Goal: Task Accomplishment & Management: Use online tool/utility

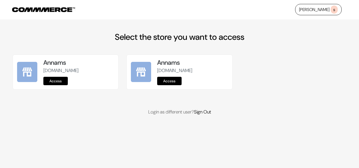
click at [62, 82] on link "Access" at bounding box center [55, 81] width 24 height 8
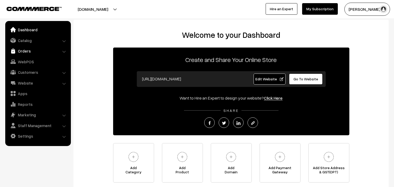
click at [25, 50] on link "Orders" at bounding box center [38, 50] width 63 height 9
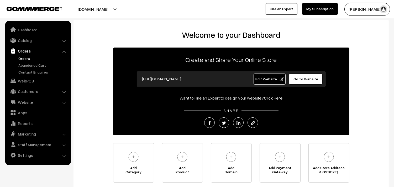
click at [23, 59] on link "Orders" at bounding box center [43, 59] width 52 height 6
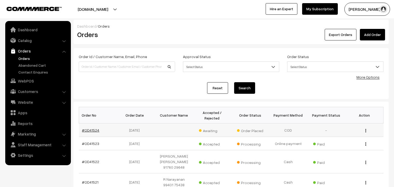
click at [94, 131] on link "#OD41524" at bounding box center [90, 130] width 17 height 4
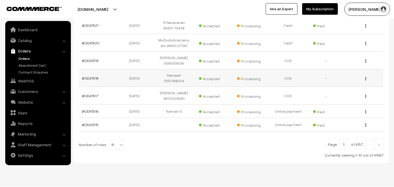
scroll to position [162, 0]
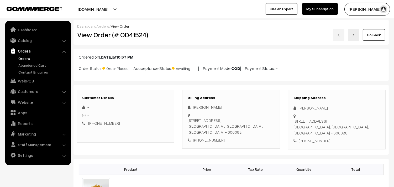
click at [361, 32] on div "Go Back" at bounding box center [284, 35] width 203 height 12
click at [365, 34] on link "Go Back" at bounding box center [374, 35] width 22 height 12
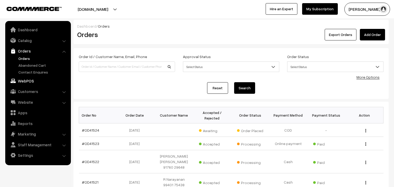
click at [21, 79] on link "WebPOS" at bounding box center [38, 80] width 63 height 9
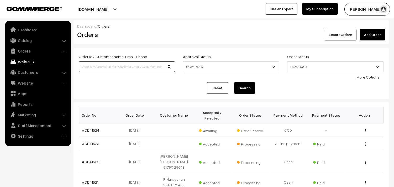
click at [94, 69] on input at bounding box center [127, 66] width 96 height 11
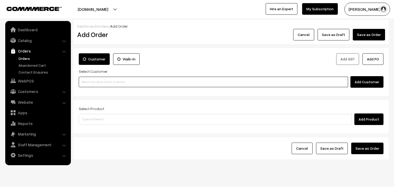
click at [92, 83] on input at bounding box center [214, 82] width 270 height 11
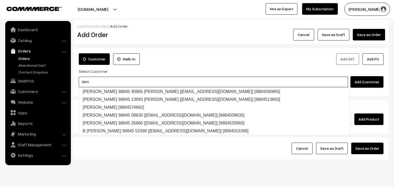
click at [96, 84] on input "98845" at bounding box center [214, 82] width 270 height 11
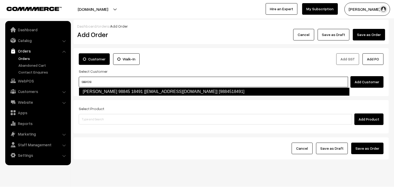
click at [94, 88] on link "Karthik 98845 18491 [test940@gmail.com] [9884518491]" at bounding box center [214, 91] width 271 height 8
type input "9884518"
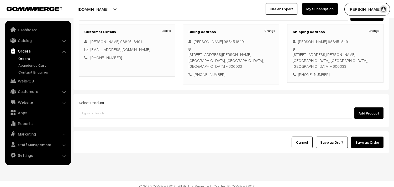
scroll to position [71, 0]
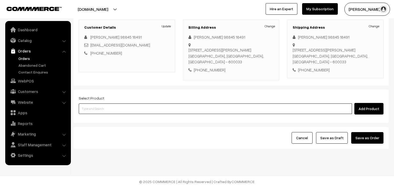
click at [110, 110] on input at bounding box center [215, 109] width 273 height 11
type input "31st wi"
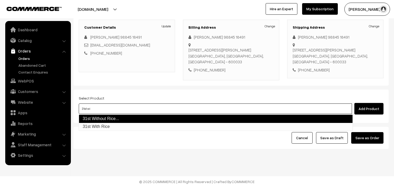
click at [107, 118] on link "31st Without Rice..." at bounding box center [216, 119] width 274 height 8
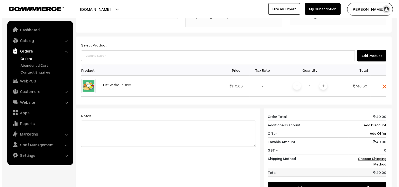
scroll to position [188, 0]
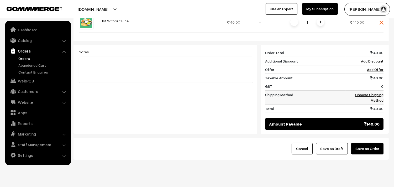
click at [372, 96] on link "Choose Shipping Method" at bounding box center [369, 97] width 28 height 10
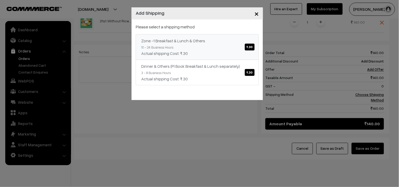
click at [253, 46] on span "₹.30" at bounding box center [250, 47] width 10 height 7
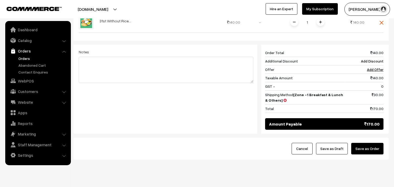
click at [372, 148] on button "Save as Order" at bounding box center [367, 149] width 32 height 12
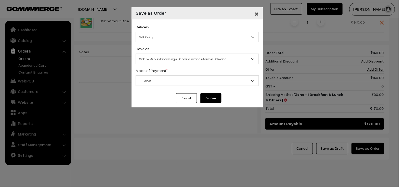
click at [157, 38] on span "Self Pickup" at bounding box center [197, 37] width 122 height 9
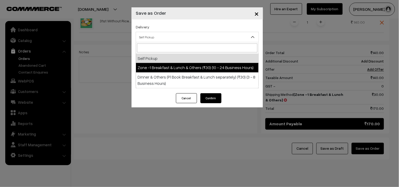
select select "ZON1"
select select "3"
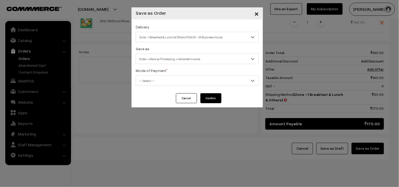
click at [167, 56] on span "Order + Mark as Processing + Generate Invoice" at bounding box center [197, 58] width 122 height 9
click at [158, 87] on div "Delivery Self Pickup Zone -1 Breakfast & Lunch & Others (₹30) (10 - 24 Business…" at bounding box center [196, 56] width 131 height 74
drag, startPoint x: 151, startPoint y: 77, endPoint x: 151, endPoint y: 80, distance: 2.7
click at [151, 78] on span "-- Select --" at bounding box center [197, 80] width 122 height 9
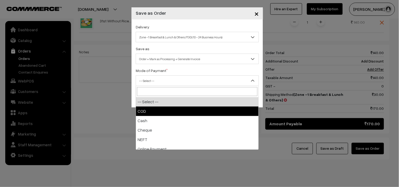
drag, startPoint x: 151, startPoint y: 111, endPoint x: 197, endPoint y: 106, distance: 46.7
select select "1"
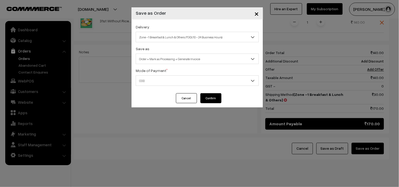
click at [214, 96] on button "Confirm" at bounding box center [210, 98] width 21 height 10
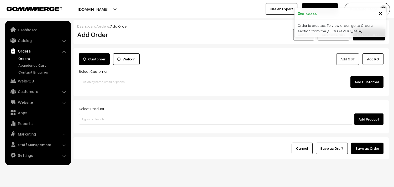
click at [22, 58] on link "Orders" at bounding box center [43, 59] width 52 height 6
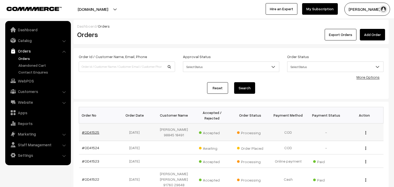
click at [91, 130] on link "#OD41525" at bounding box center [90, 132] width 17 height 4
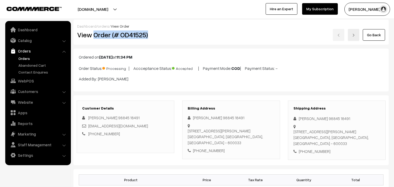
click at [162, 35] on h2 "View Order (# OD41525)" at bounding box center [125, 35] width 97 height 8
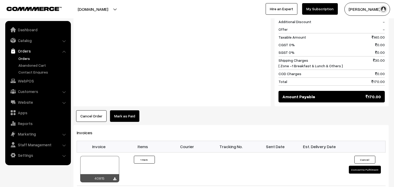
scroll to position [292, 0]
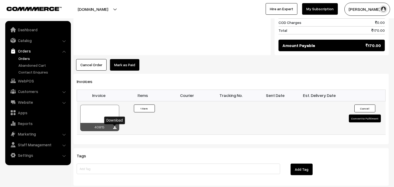
click at [114, 126] on link at bounding box center [114, 128] width 3 height 4
click at [26, 78] on link "WebPOS" at bounding box center [38, 80] width 63 height 9
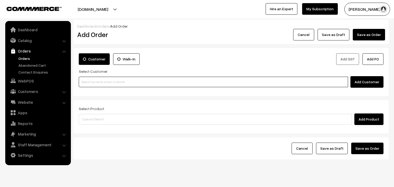
click at [116, 81] on input at bounding box center [214, 82] width 270 height 11
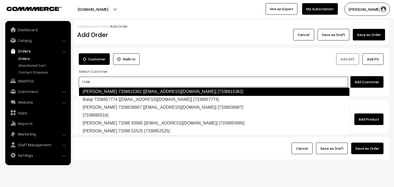
click at [105, 81] on input "73388" at bounding box center [214, 82] width 270 height 11
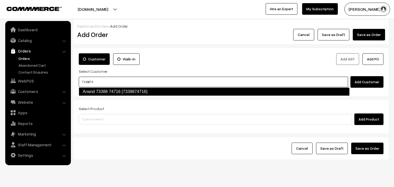
click at [113, 91] on link "Anand 73388 74716 [7338874716]" at bounding box center [214, 91] width 271 height 8
type input "7338874"
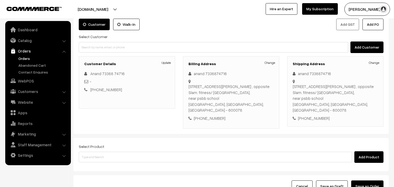
scroll to position [71, 0]
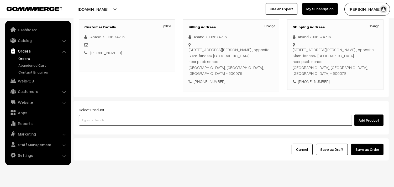
click at [126, 115] on input at bounding box center [215, 120] width 273 height 11
type input "bisibe"
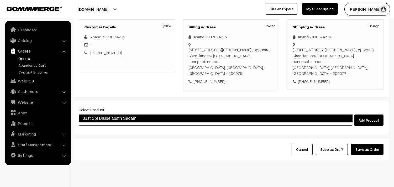
click at [121, 117] on link "31st Spl Bisibelabath Sadam" at bounding box center [216, 118] width 274 height 8
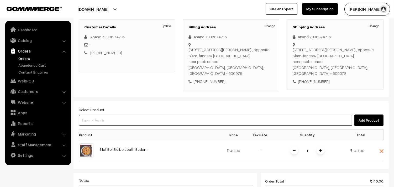
click at [121, 115] on input at bounding box center [215, 120] width 273 height 11
type input "31st with"
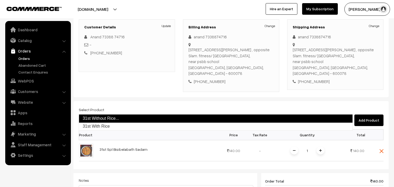
click at [122, 119] on link "31st Without Rice..." at bounding box center [216, 118] width 274 height 8
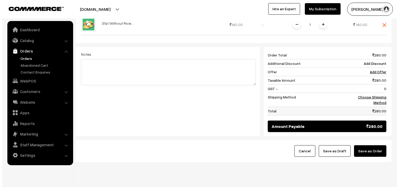
scroll to position [221, 0]
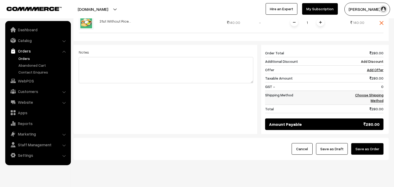
click at [367, 93] on link "Choose Shipping Method" at bounding box center [369, 98] width 28 height 10
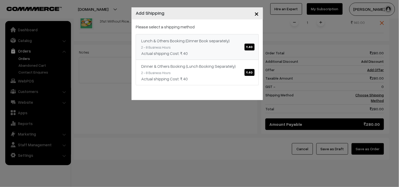
click at [248, 44] on span "₹.40" at bounding box center [249, 47] width 10 height 7
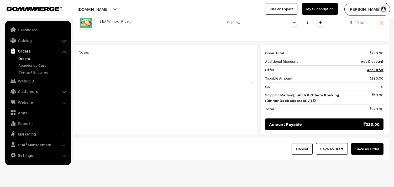
click at [370, 143] on button "Save as Order" at bounding box center [367, 149] width 32 height 12
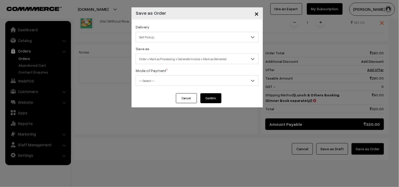
click at [150, 34] on span "Self Pickup" at bounding box center [197, 37] width 122 height 9
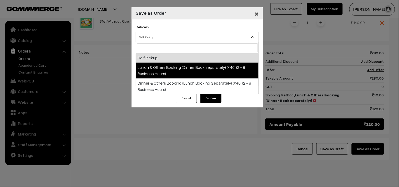
select select "LOB1"
select select "3"
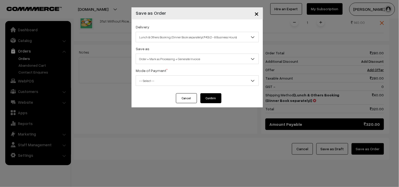
click at [166, 55] on span "Order + Mark as Processing + Generate Invoice" at bounding box center [197, 58] width 122 height 9
click at [155, 85] on span "-- Select --" at bounding box center [197, 80] width 122 height 9
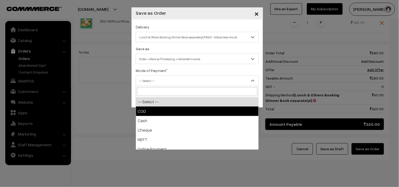
drag, startPoint x: 151, startPoint y: 107, endPoint x: 179, endPoint y: 107, distance: 28.9
select select "1"
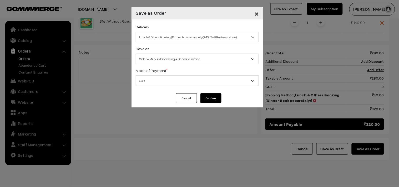
click at [218, 100] on button "Confirm" at bounding box center [210, 98] width 21 height 10
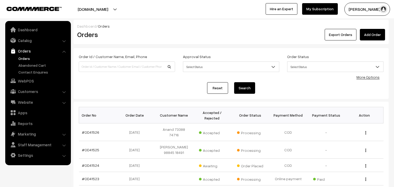
click at [96, 130] on link "#OD41526" at bounding box center [90, 132] width 17 height 4
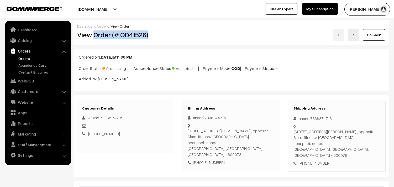
click at [167, 35] on h2 "View Order (# OD41526)" at bounding box center [125, 35] width 97 height 8
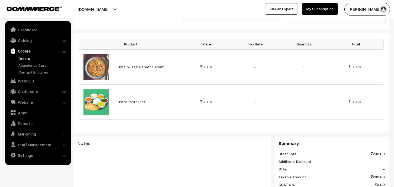
scroll to position [204, 0]
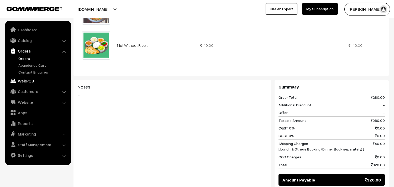
click at [27, 80] on link "WebPOS" at bounding box center [38, 80] width 63 height 9
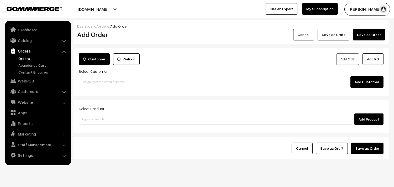
click at [96, 84] on input at bounding box center [214, 82] width 270 height 11
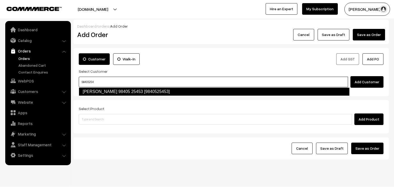
drag, startPoint x: 99, startPoint y: 92, endPoint x: 107, endPoint y: 88, distance: 9.2
click at [99, 92] on link "T.LAKSHMANAN 98405 25453 [9840525453]" at bounding box center [214, 91] width 271 height 8
type input "98405254"
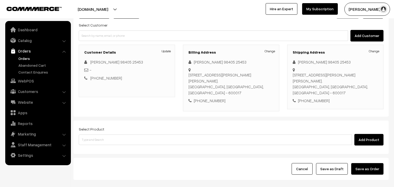
scroll to position [58, 0]
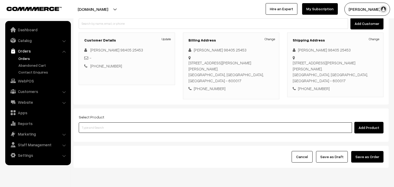
click at [117, 124] on input at bounding box center [215, 127] width 273 height 11
type input "bisibe"
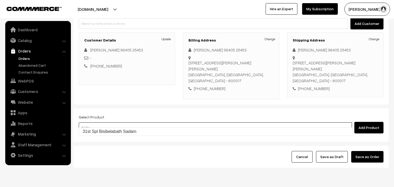
click at [112, 128] on body "Thank you for showing interest. Our team will call you shortly. Close annamfood…" at bounding box center [197, 74] width 394 height 264
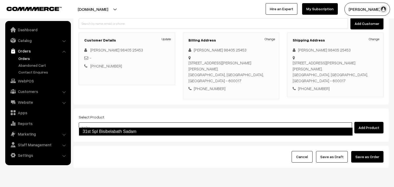
click at [112, 128] on link "31st Spl Bisibelabath Sadam" at bounding box center [216, 131] width 274 height 8
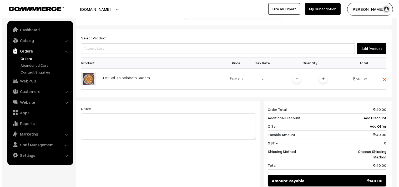
scroll to position [188, 0]
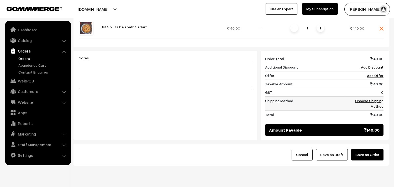
click at [378, 96] on td "Choose Shipping Method" at bounding box center [365, 103] width 38 height 14
click at [375, 99] on link "Choose Shipping Method" at bounding box center [369, 104] width 28 height 10
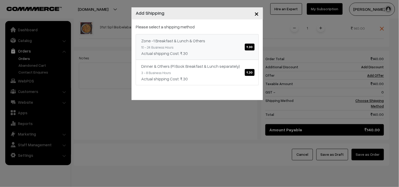
click at [236, 39] on div "Zone -1 Breakfast & Lunch & Others ₹.30" at bounding box center [197, 41] width 112 height 6
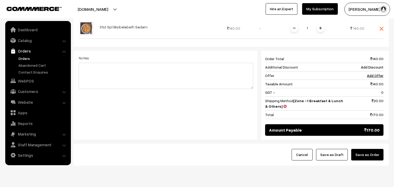
click at [377, 149] on button "Save as Order" at bounding box center [367, 155] width 32 height 12
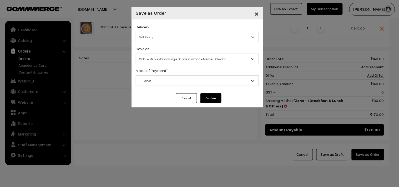
click at [155, 35] on span "Self Pickup" at bounding box center [197, 37] width 122 height 9
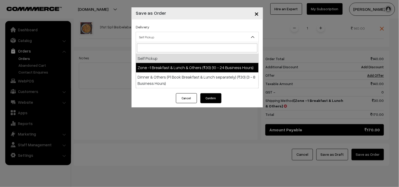
drag, startPoint x: 160, startPoint y: 68, endPoint x: 166, endPoint y: 58, distance: 11.9
select select "ZON1"
select select "3"
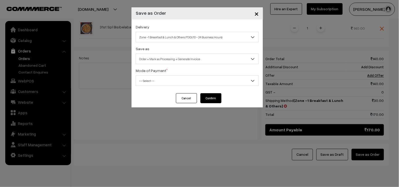
click at [170, 53] on div "Save as Order Order + Mark as Processing Order + Mark as Processing + Generate …" at bounding box center [197, 54] width 123 height 19
click at [178, 60] on span "Order + Mark as Processing + Generate Invoice" at bounding box center [197, 58] width 122 height 9
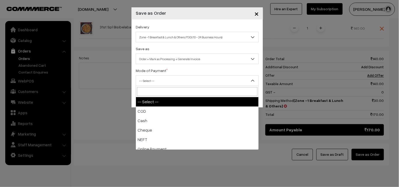
click at [155, 79] on span "-- Select --" at bounding box center [197, 80] width 122 height 9
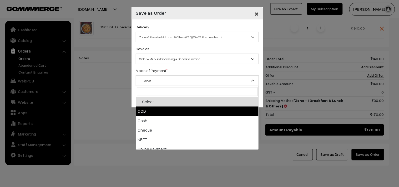
drag, startPoint x: 151, startPoint y: 111, endPoint x: 224, endPoint y: 111, distance: 73.6
select select "1"
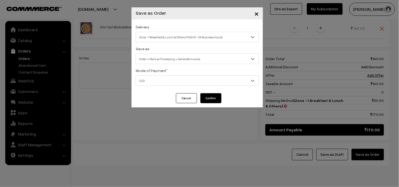
click at [208, 99] on div "Cancel Confirm" at bounding box center [196, 100] width 131 height 14
click at [208, 99] on button "Confirm" at bounding box center [210, 98] width 21 height 10
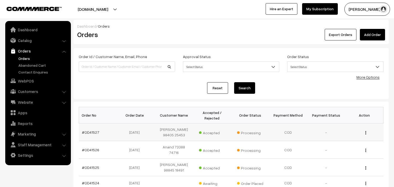
click at [88, 130] on td "#OD41527" at bounding box center [98, 132] width 38 height 18
click at [89, 132] on link "#OD41527" at bounding box center [90, 132] width 17 height 4
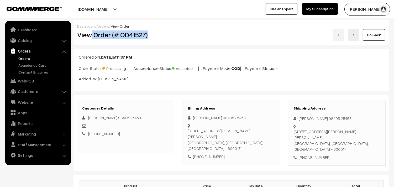
click at [158, 36] on h2 "View Order (# OD41527)" at bounding box center [125, 35] width 97 height 8
